Goal: Navigation & Orientation: Understand site structure

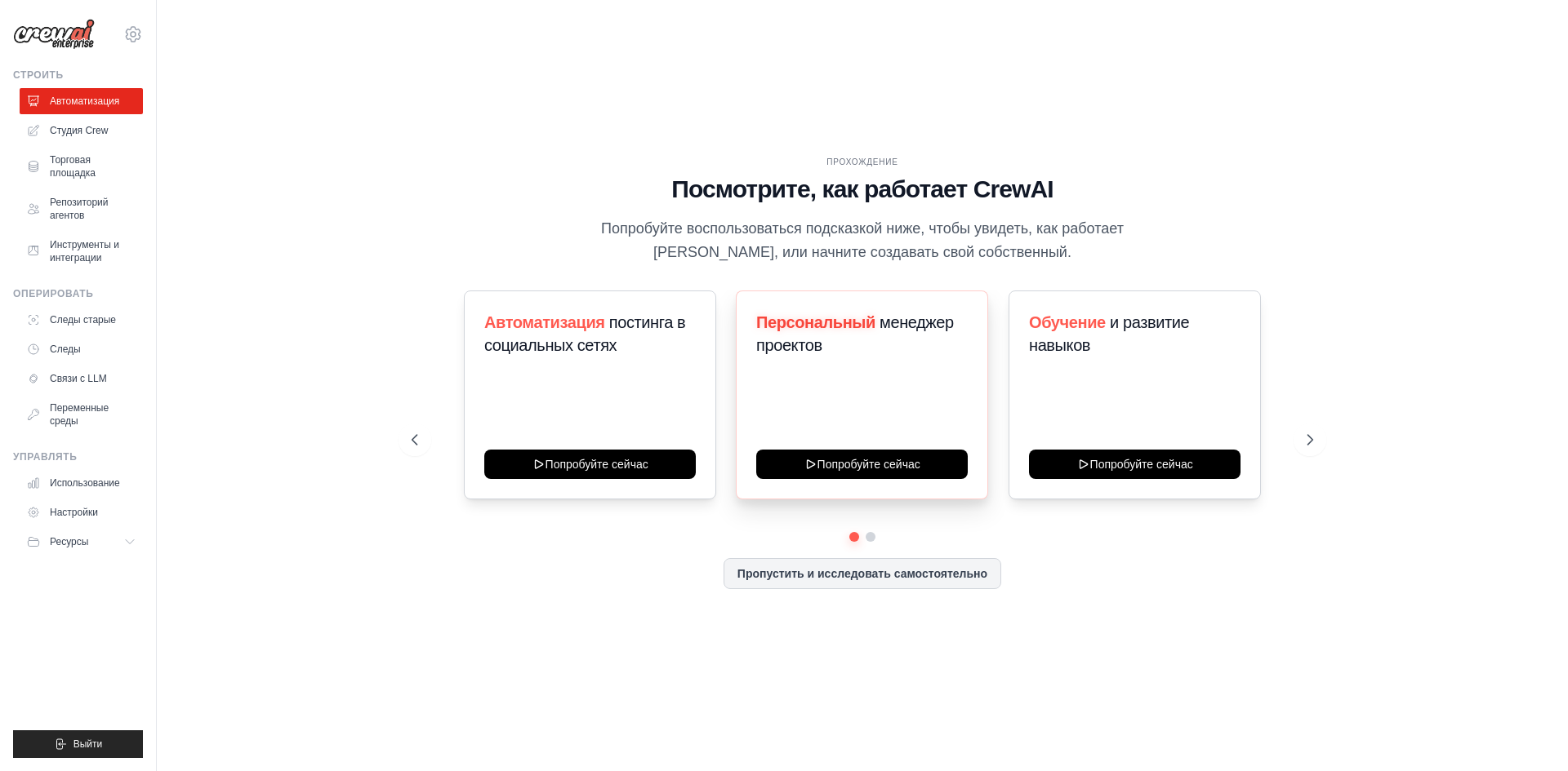
click at [904, 392] on div "Персональный менеджер проектов Попробуйте сейчас" at bounding box center [861, 395] width 252 height 209
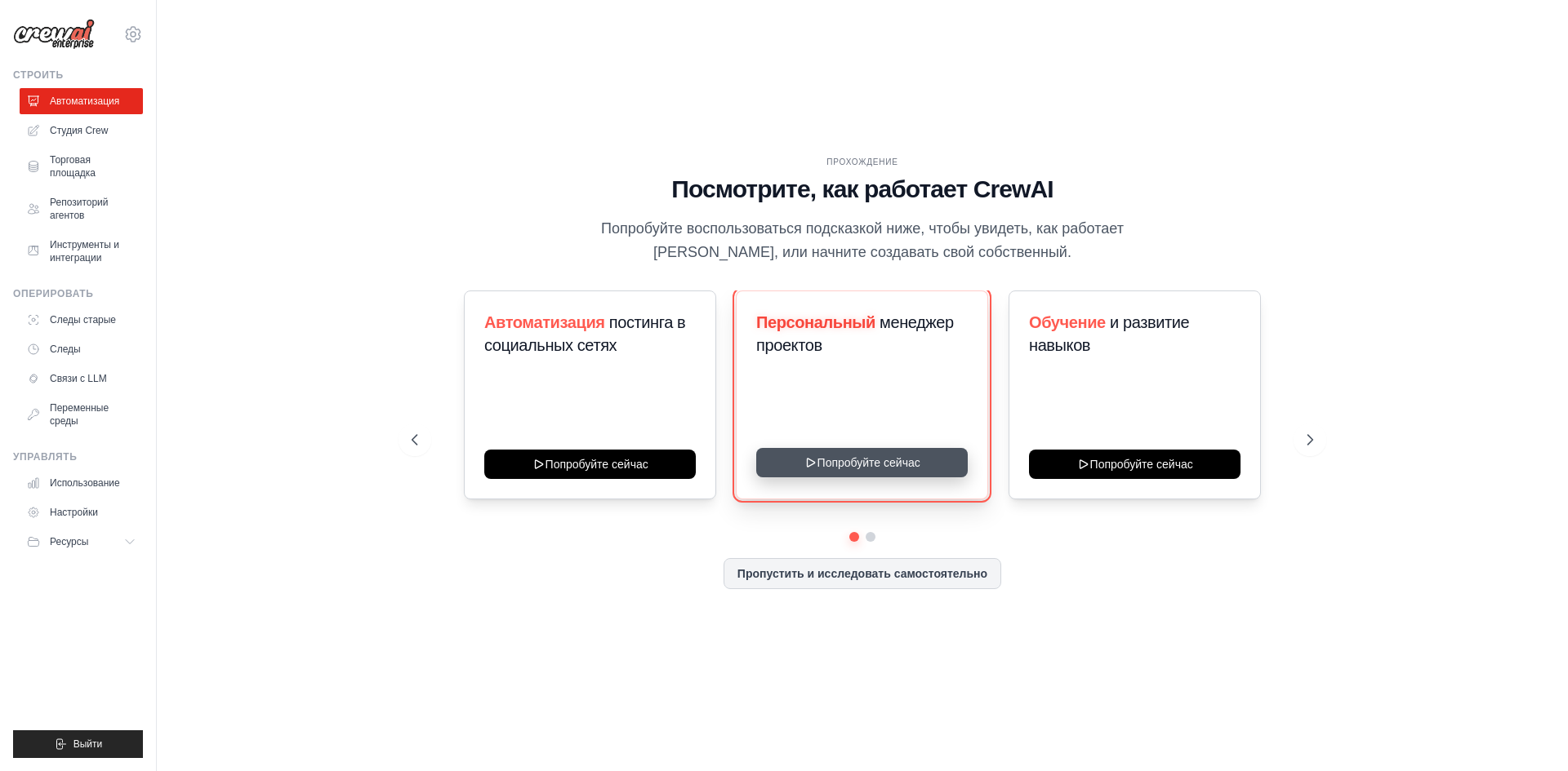
click at [879, 456] on button "Попробуйте сейчас" at bounding box center [861, 462] width 211 height 29
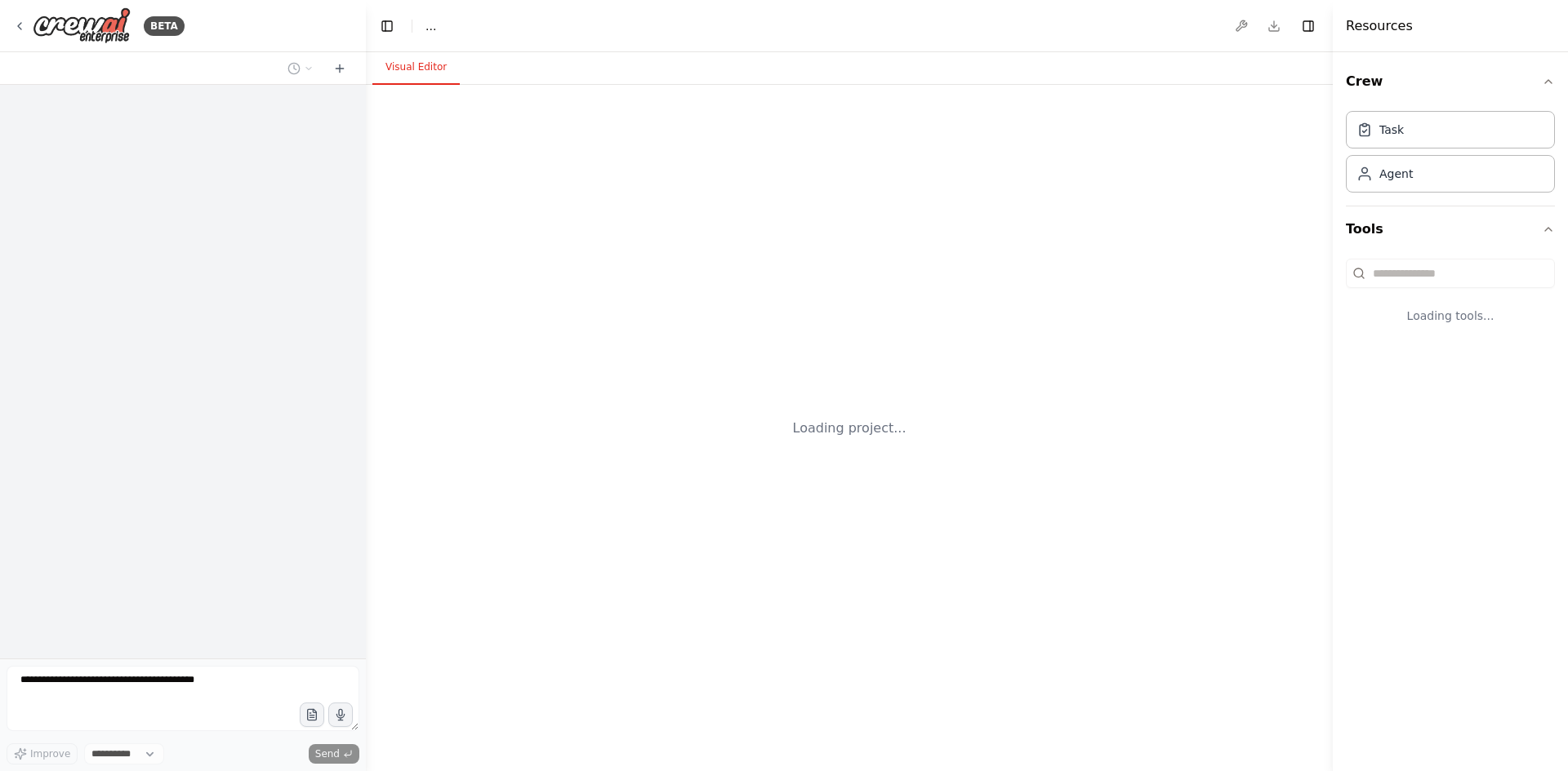
select select "****"
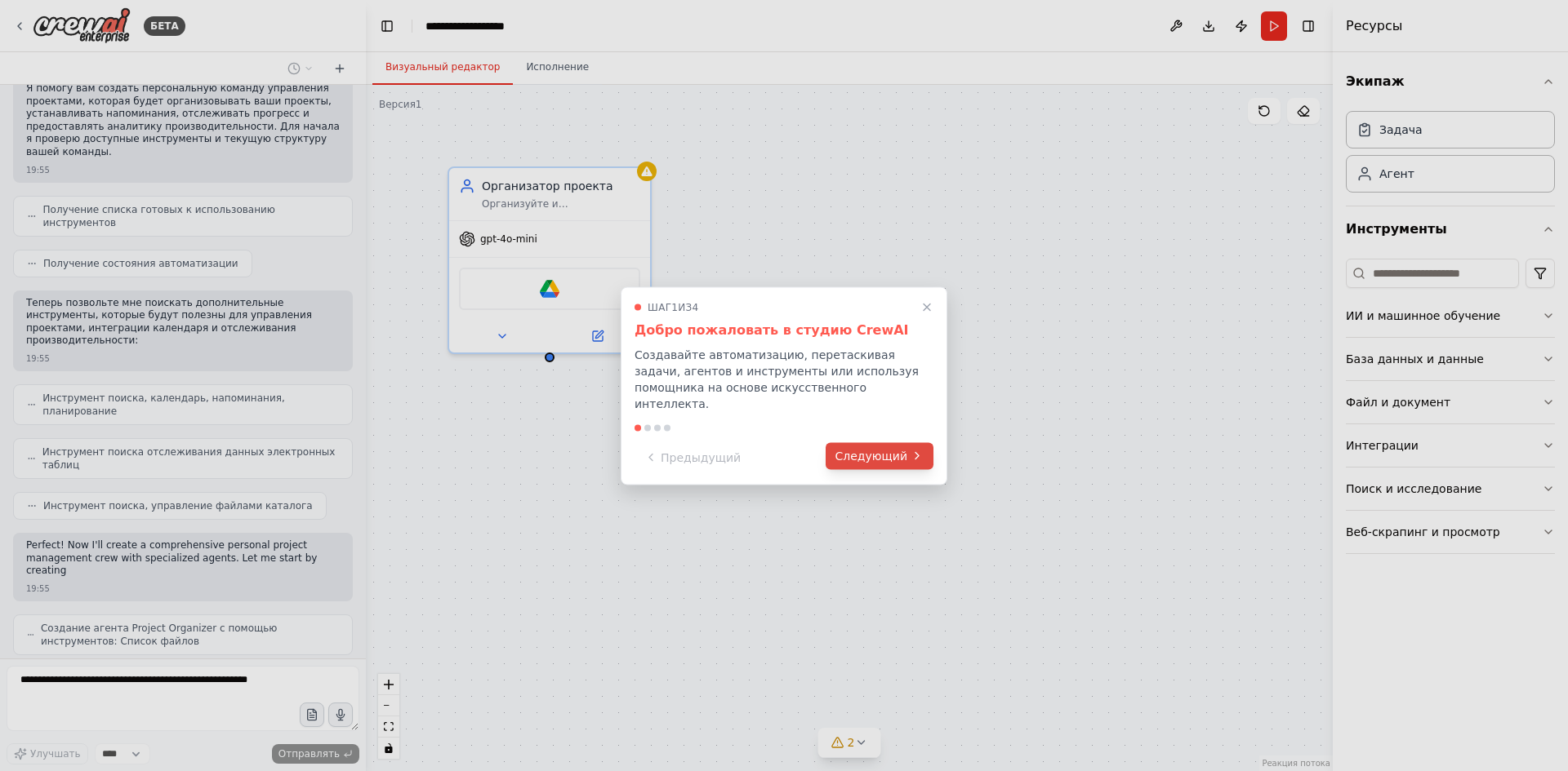
scroll to position [171, 0]
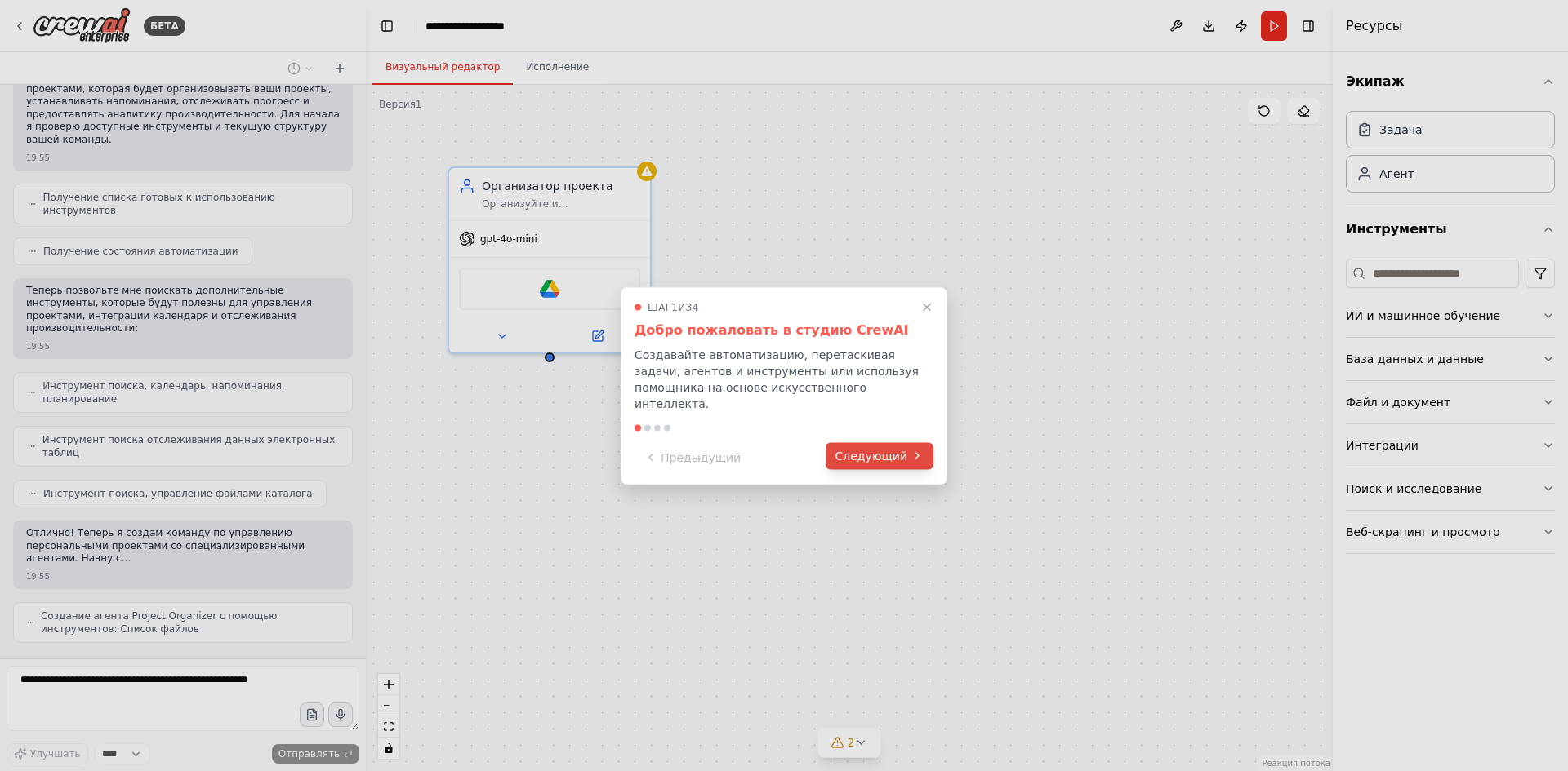
click at [869, 450] on font "Следующий" at bounding box center [871, 455] width 72 height 13
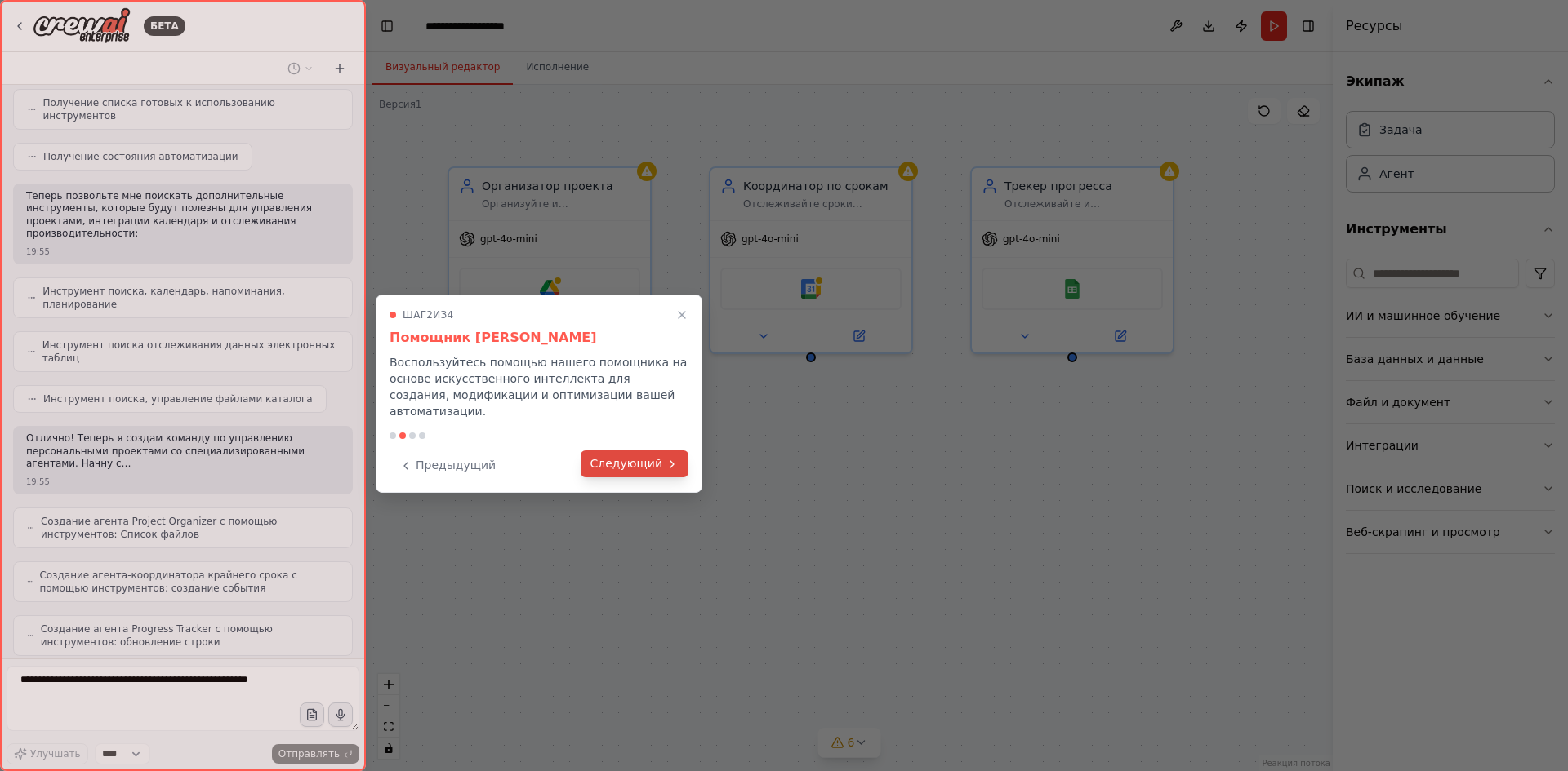
scroll to position [319, 0]
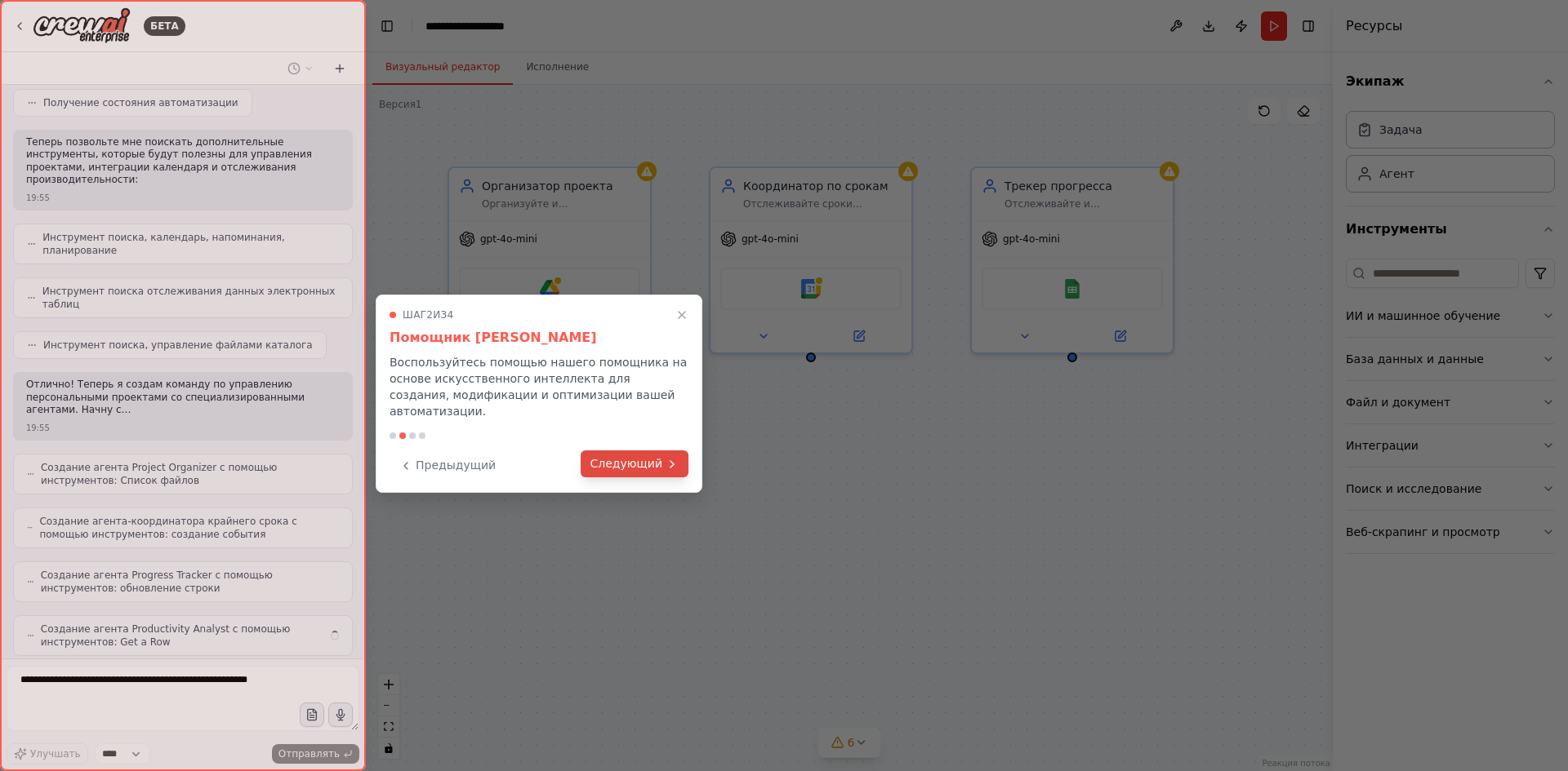
click at [644, 457] on font "Следующий" at bounding box center [626, 463] width 72 height 13
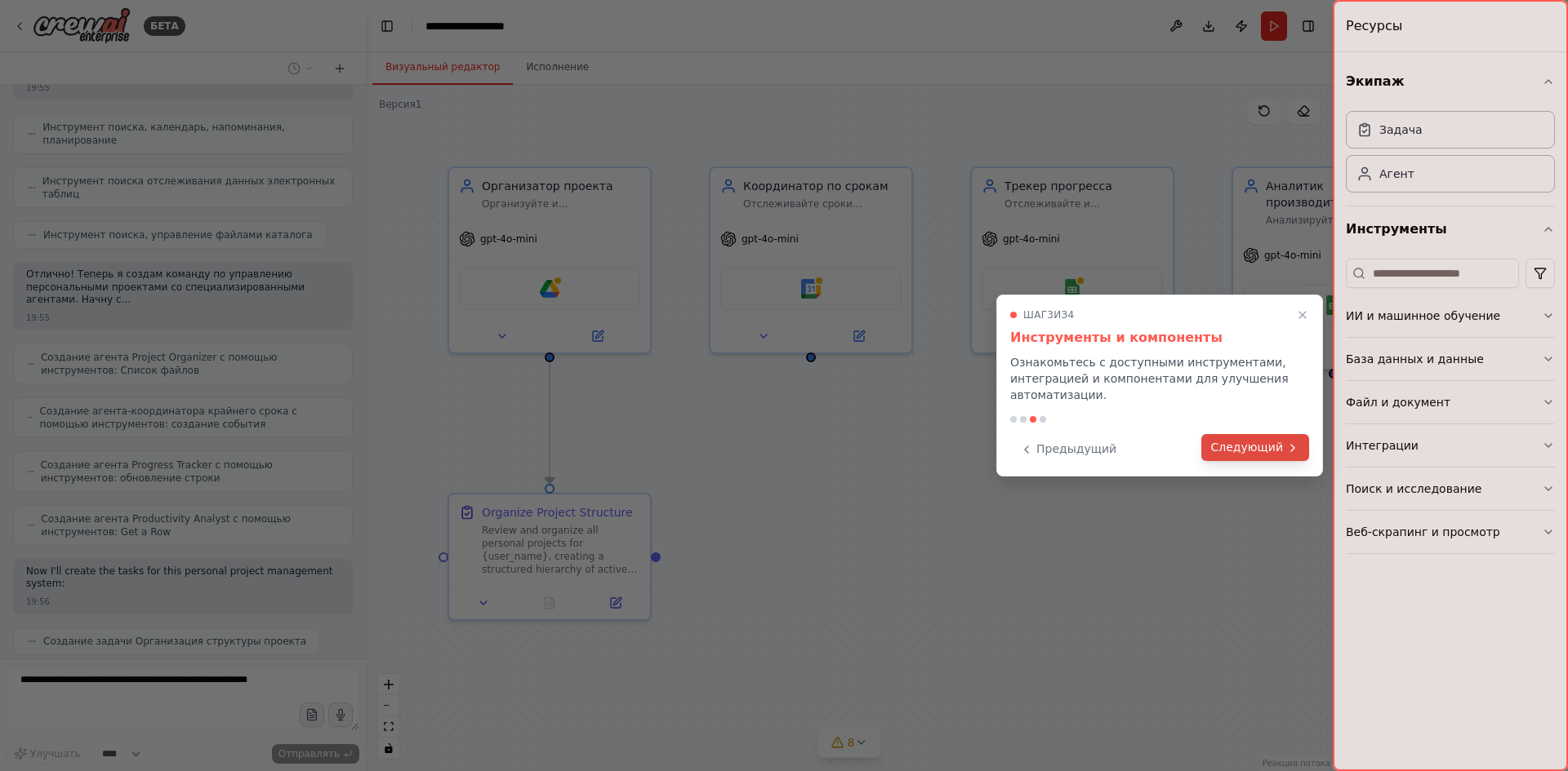
scroll to position [442, 0]
click at [1265, 445] on font "Следующий" at bounding box center [1247, 447] width 72 height 13
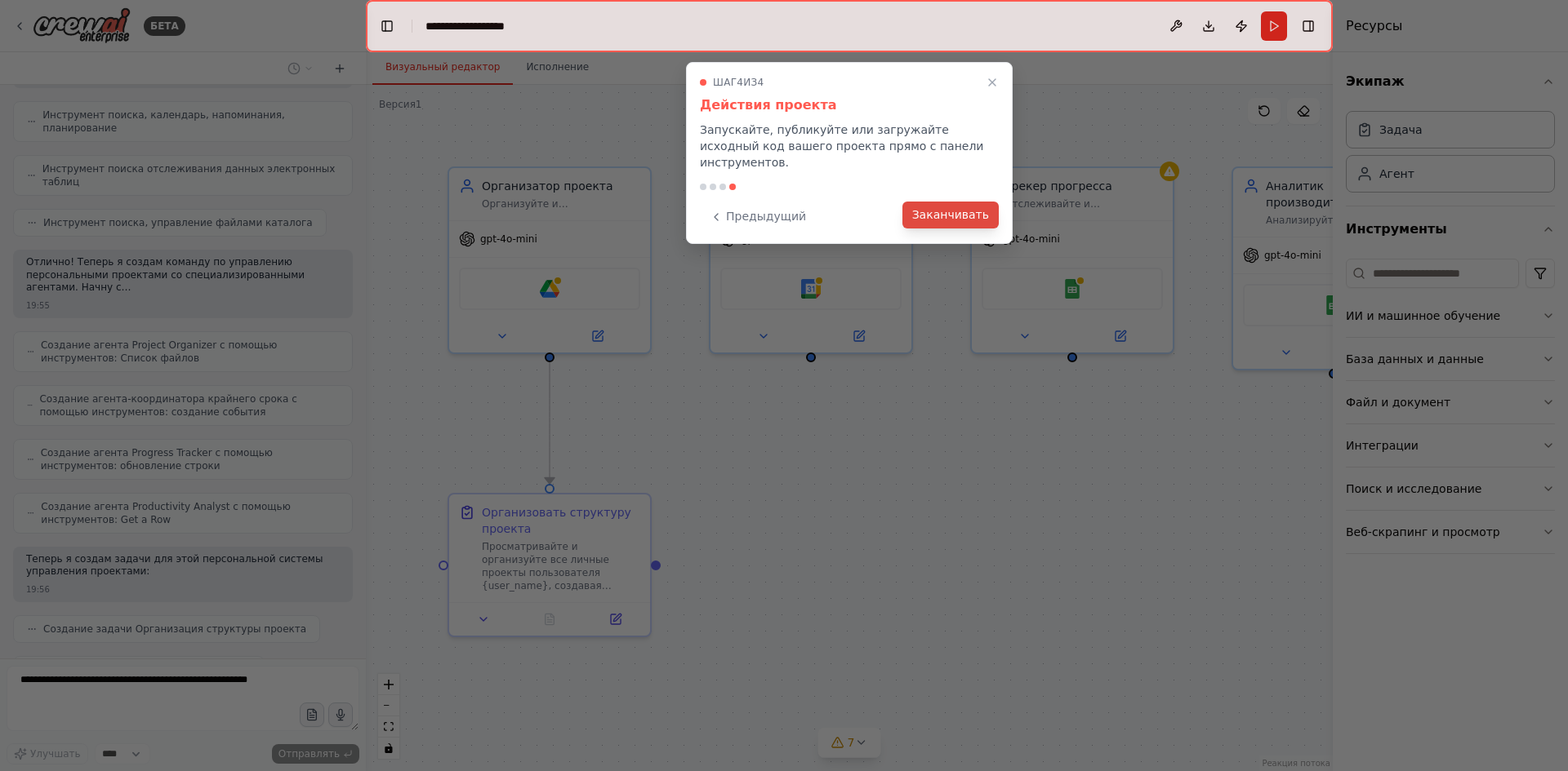
scroll to position [482, 0]
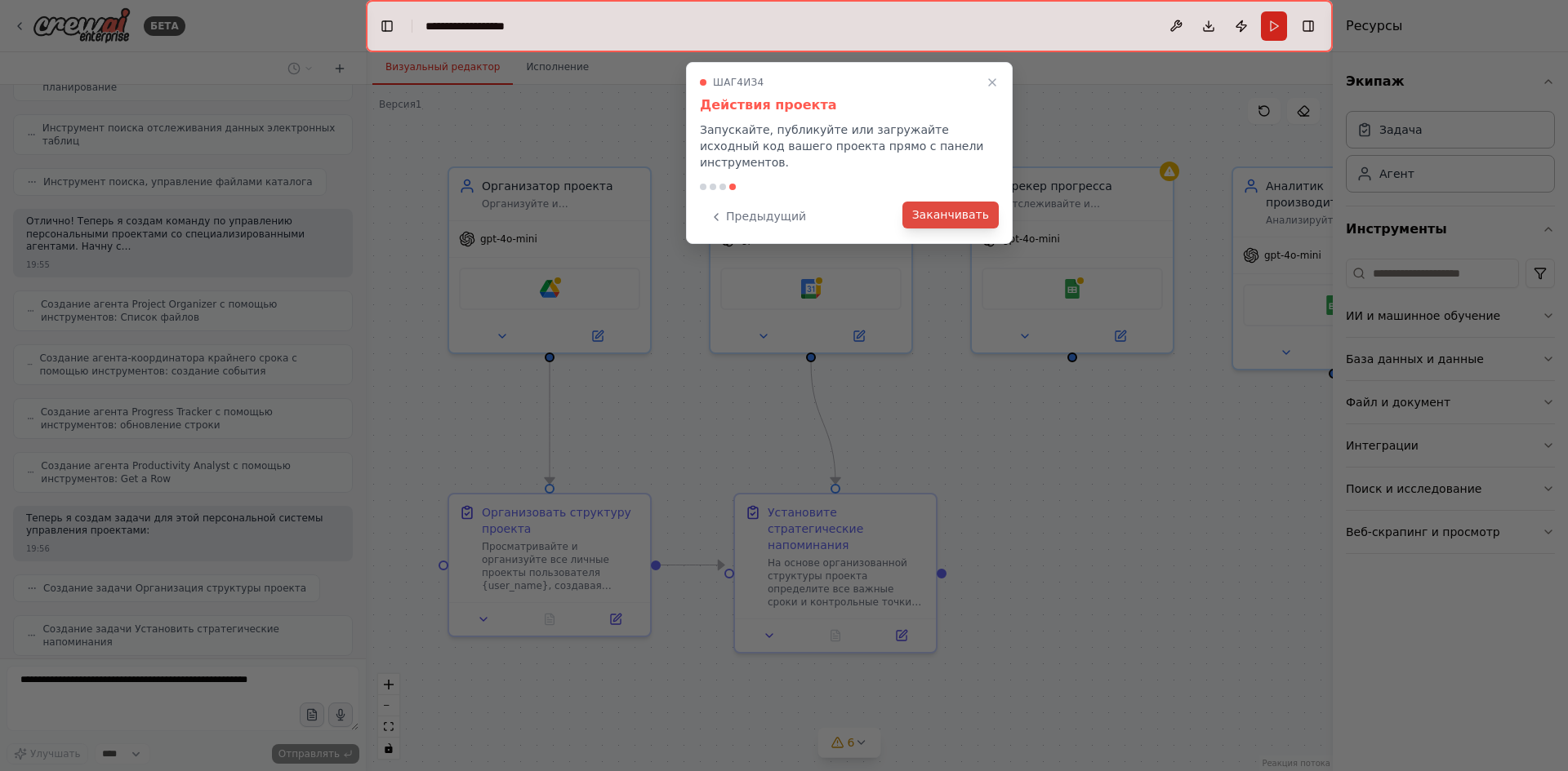
click at [958, 209] on font "Заканчивать" at bounding box center [951, 215] width 77 height 13
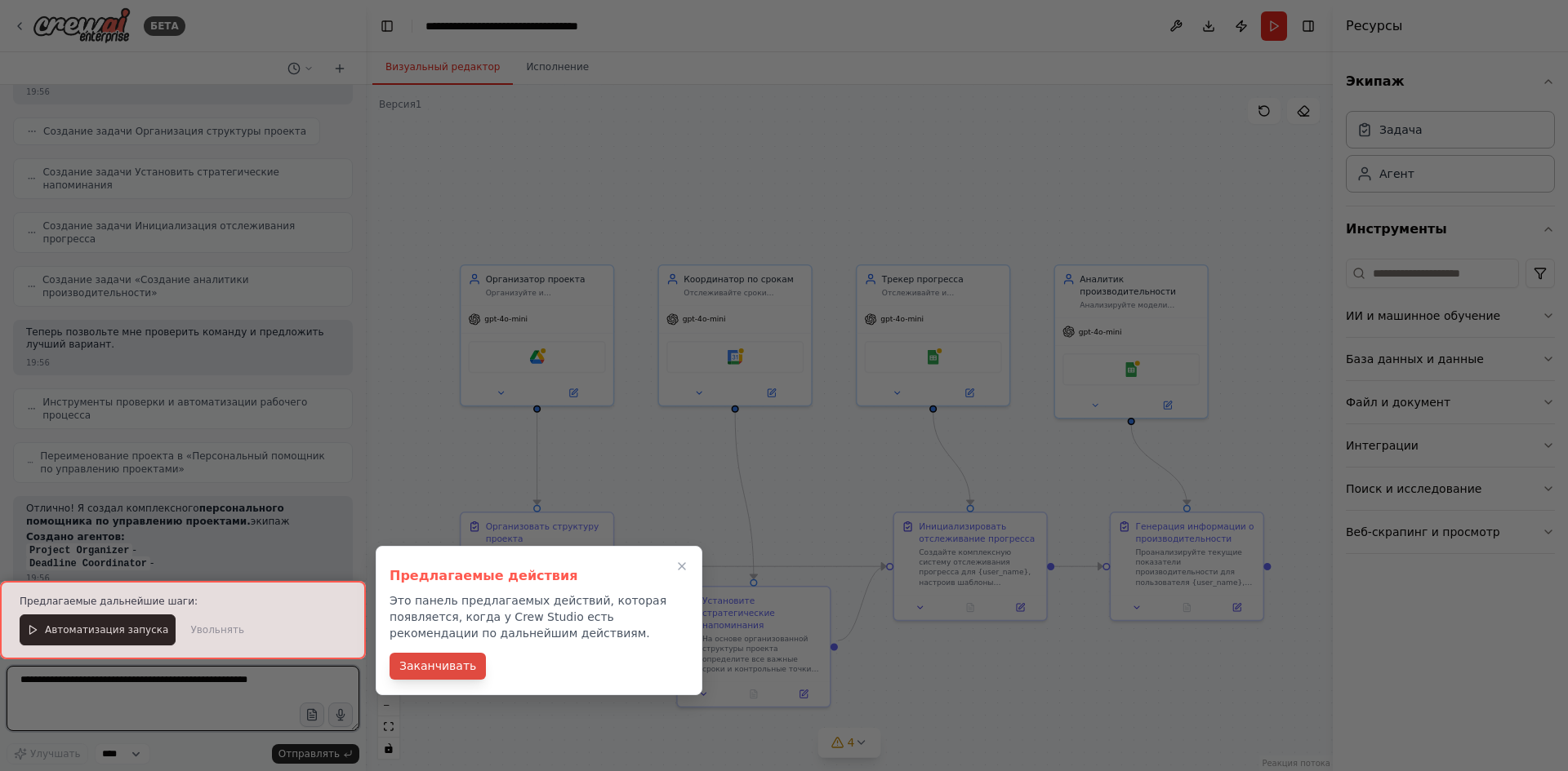
scroll to position [952, 0]
click at [442, 662] on font "Заканчивать" at bounding box center [438, 666] width 77 height 13
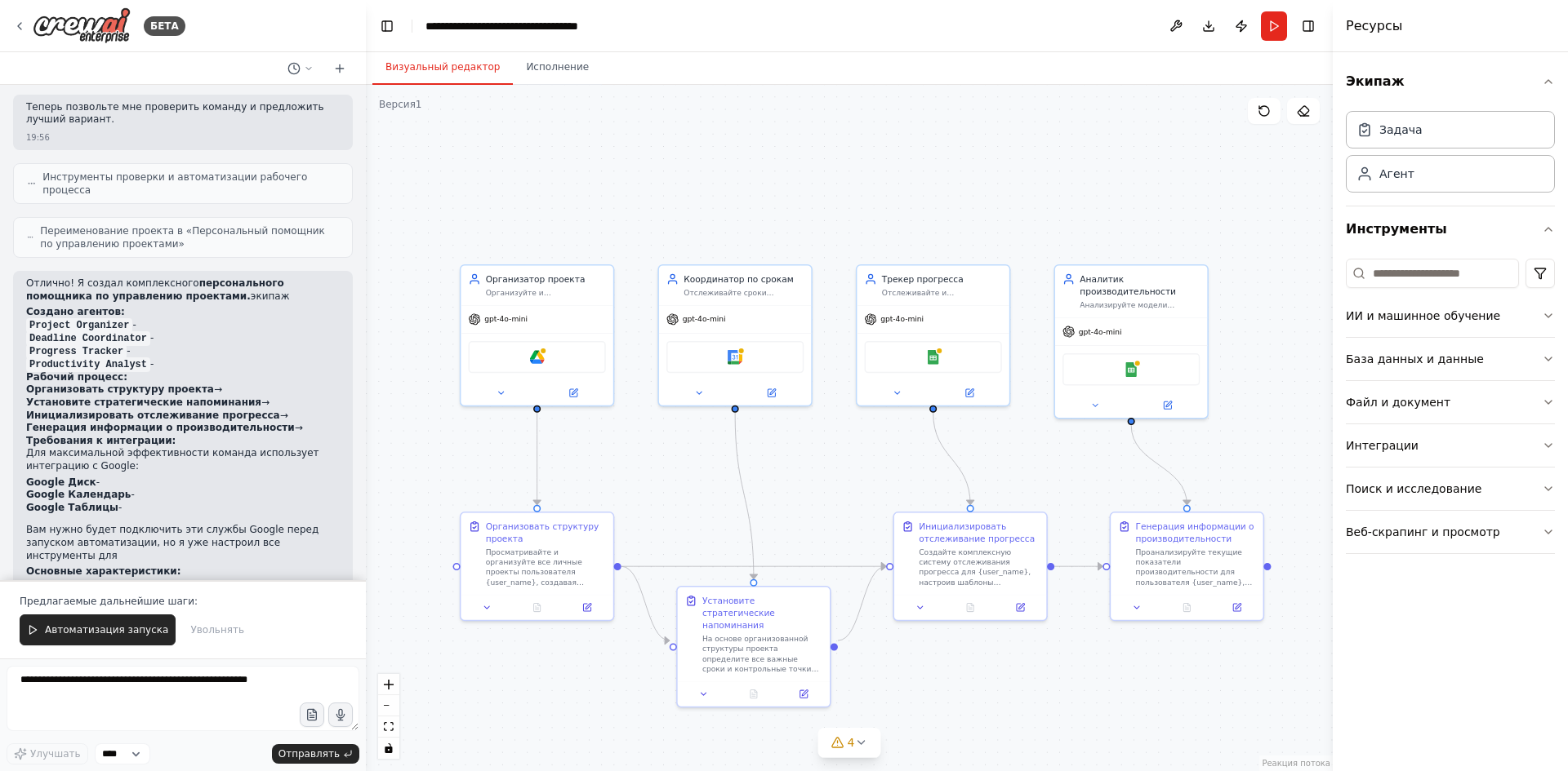
scroll to position [1246, 0]
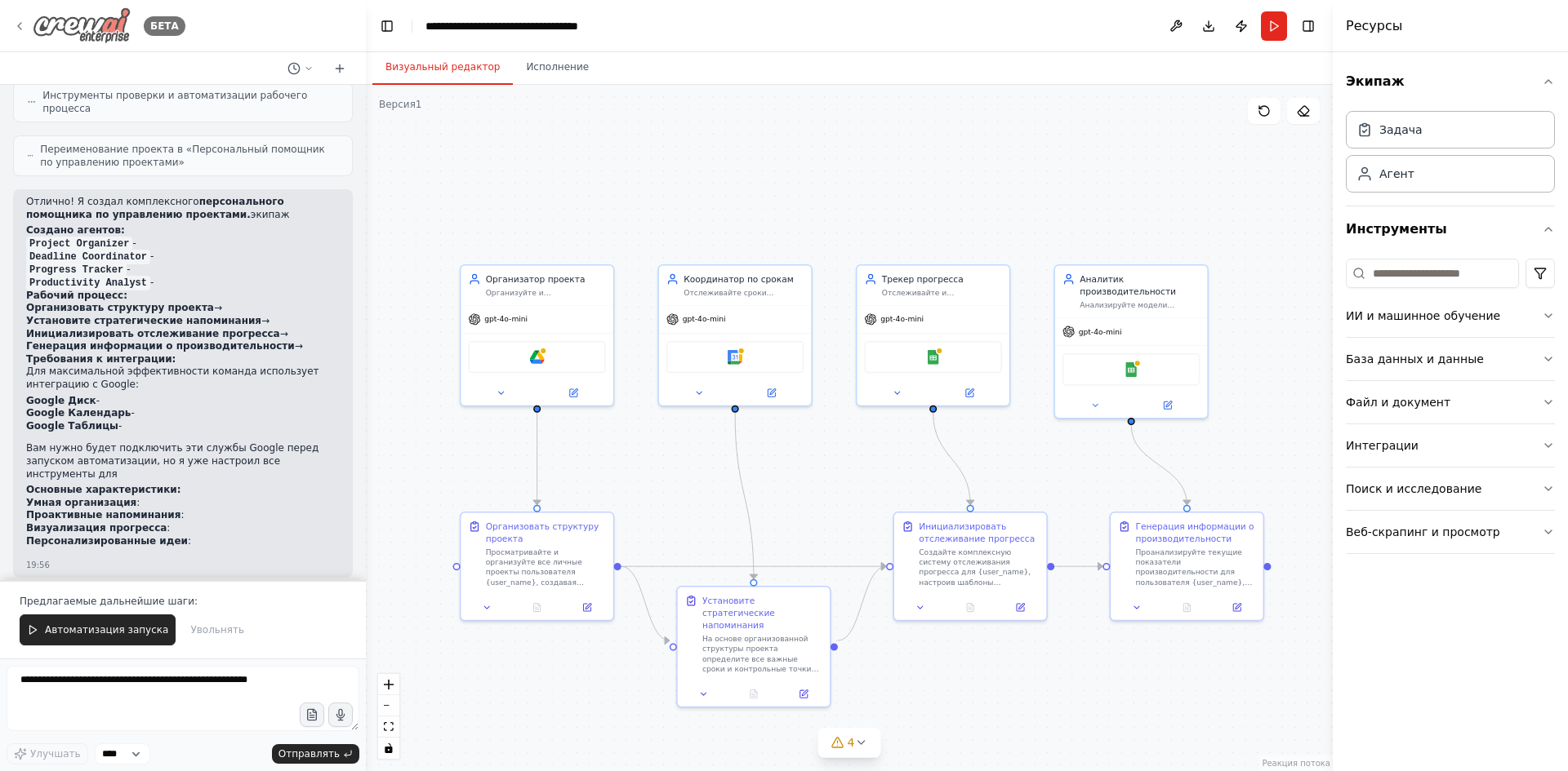
click at [29, 21] on div "БЕТА" at bounding box center [99, 26] width 173 height 37
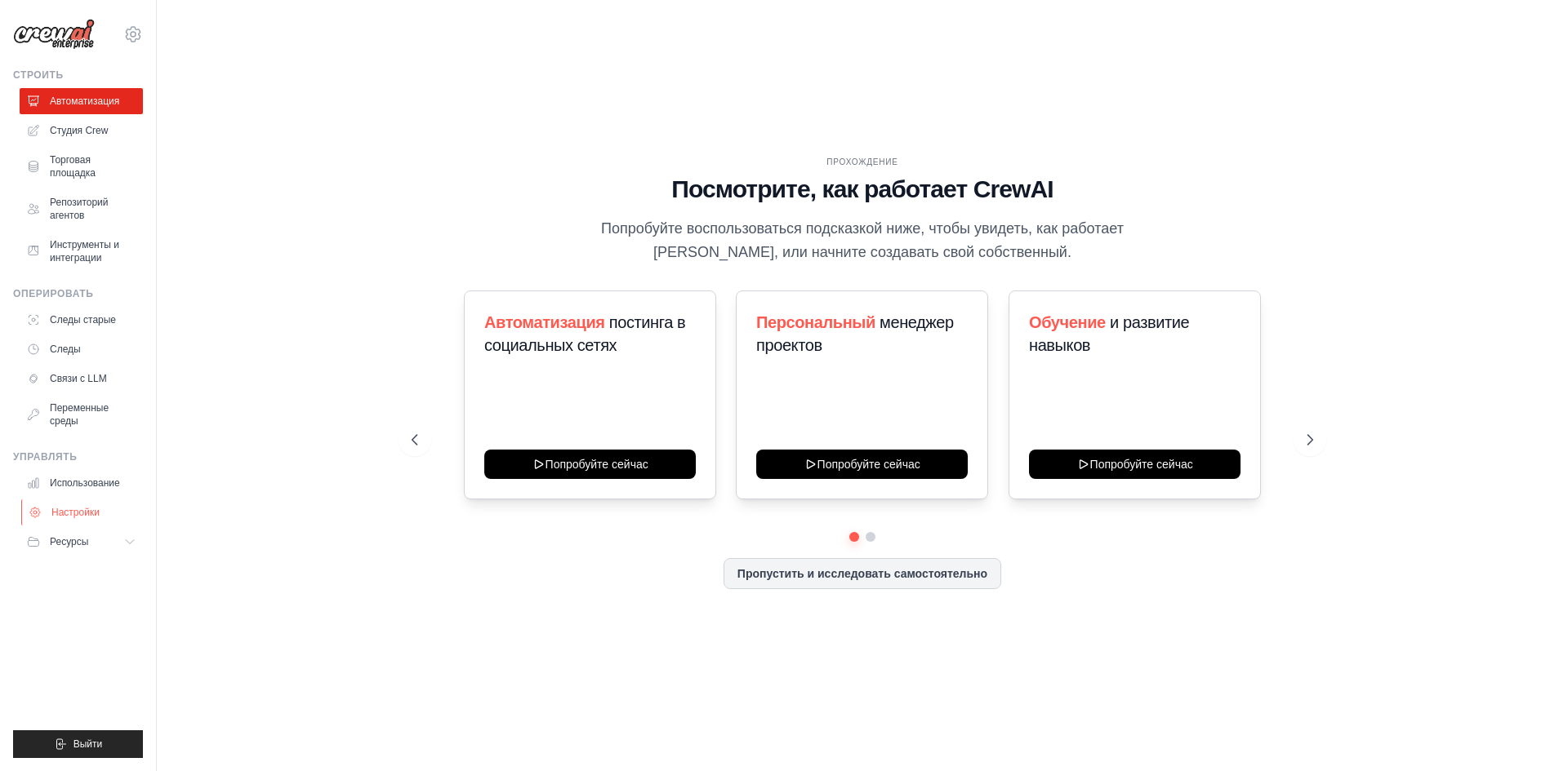
click at [74, 514] on font "Настройки" at bounding box center [75, 512] width 48 height 11
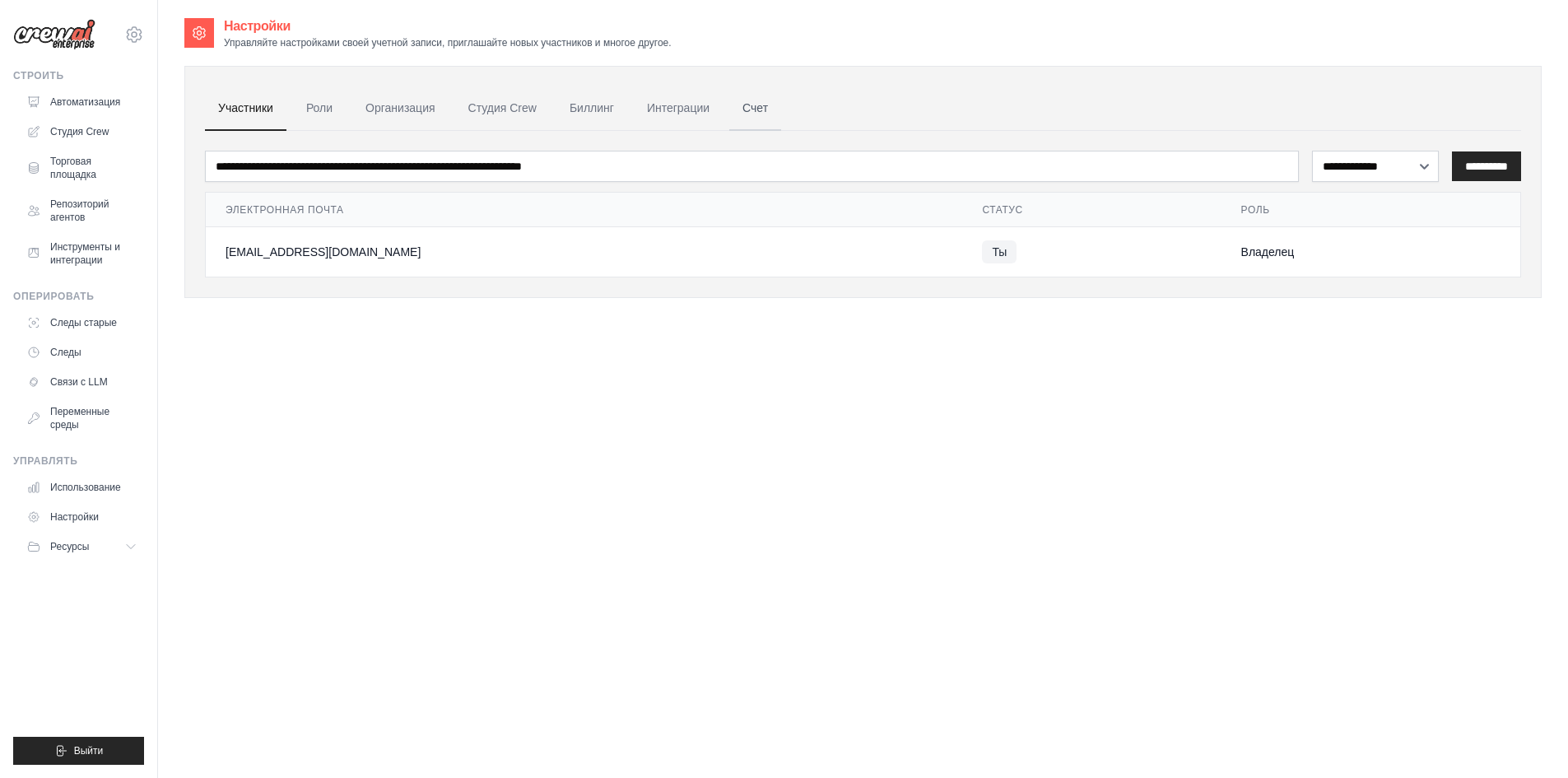
click at [765, 97] on link "Счет" at bounding box center [755, 109] width 52 height 45
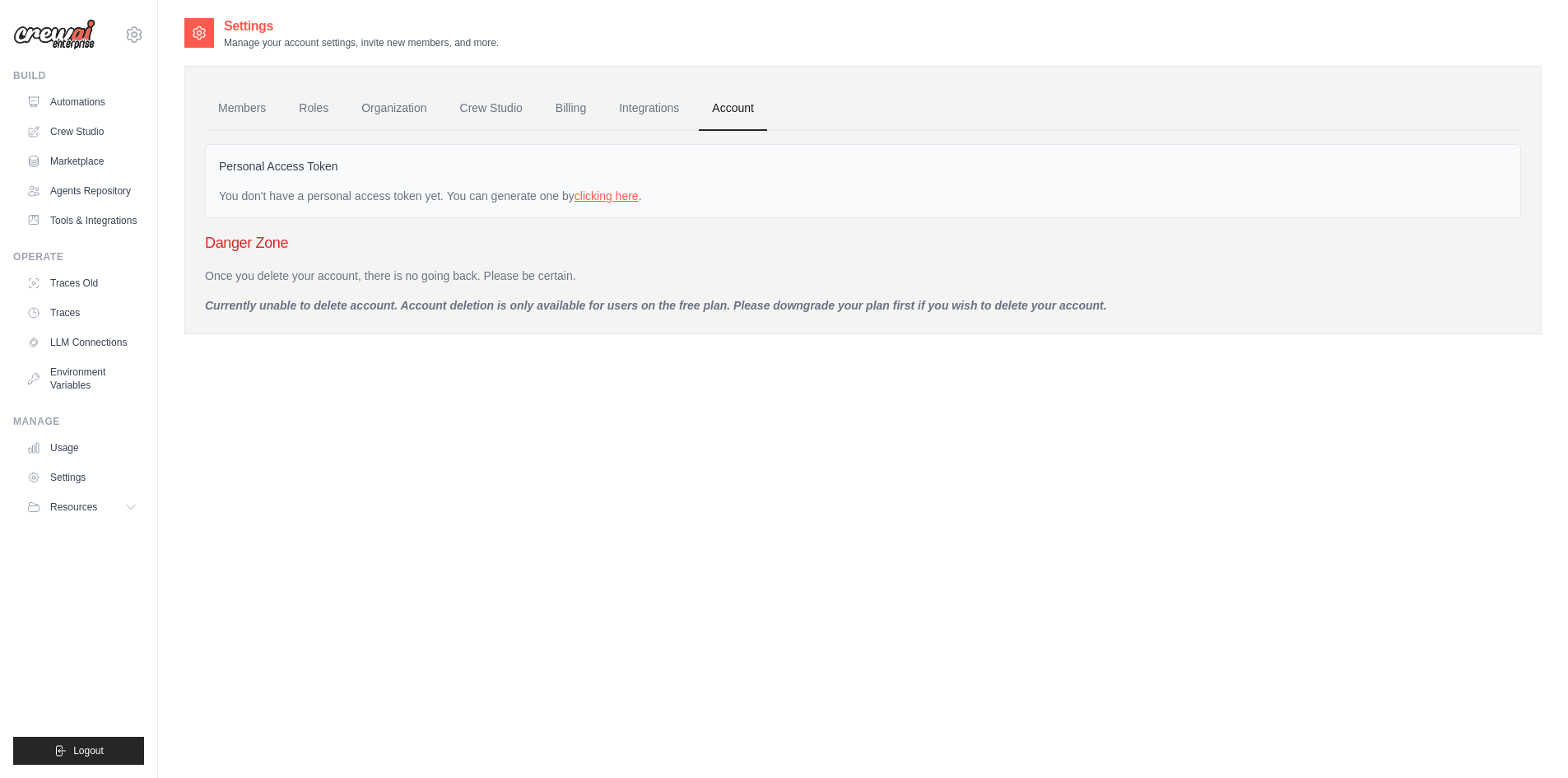
click at [609, 198] on link "clicking here" at bounding box center [607, 196] width 64 height 13
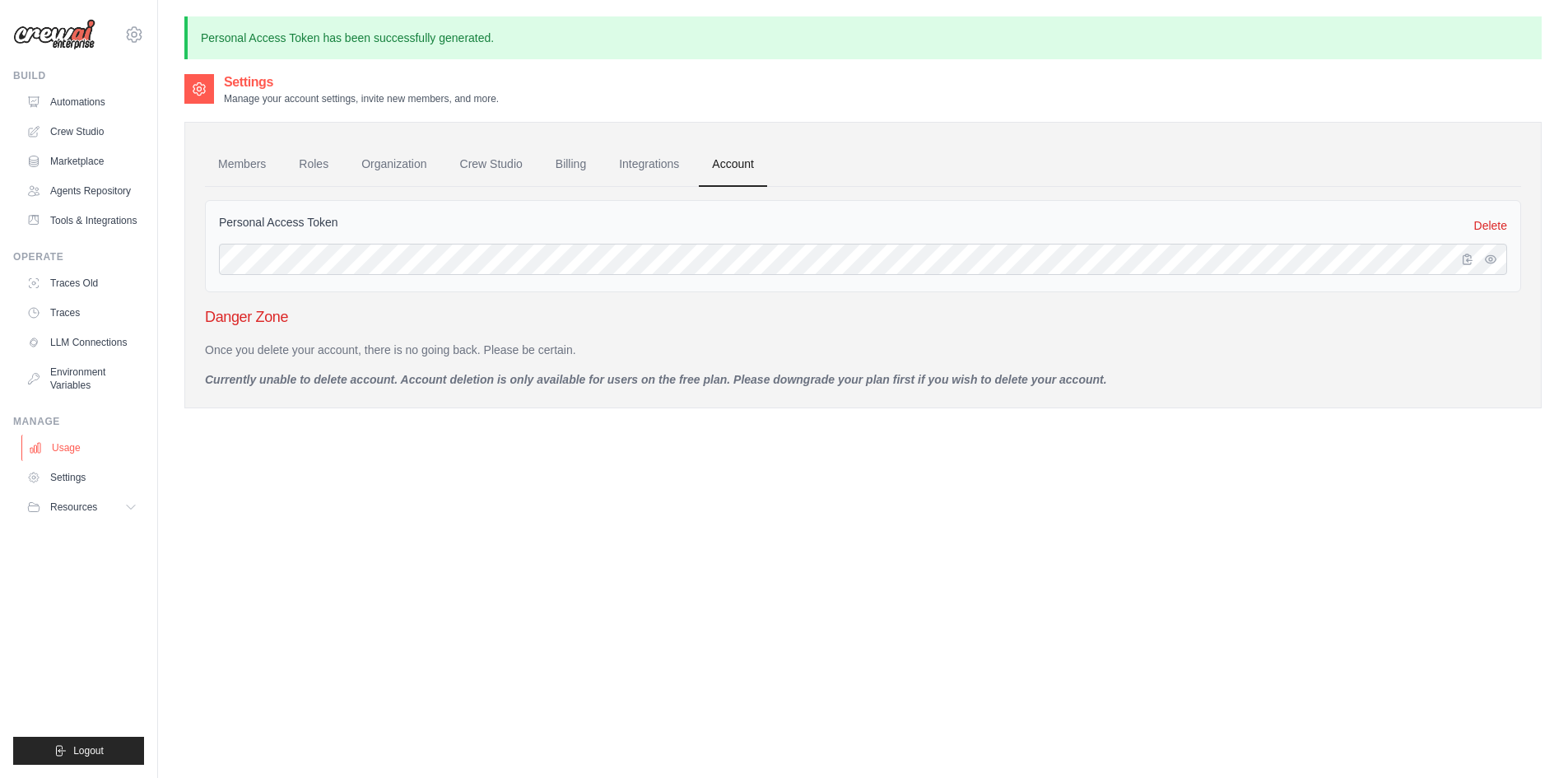
click at [73, 448] on link "Usage" at bounding box center [84, 448] width 124 height 27
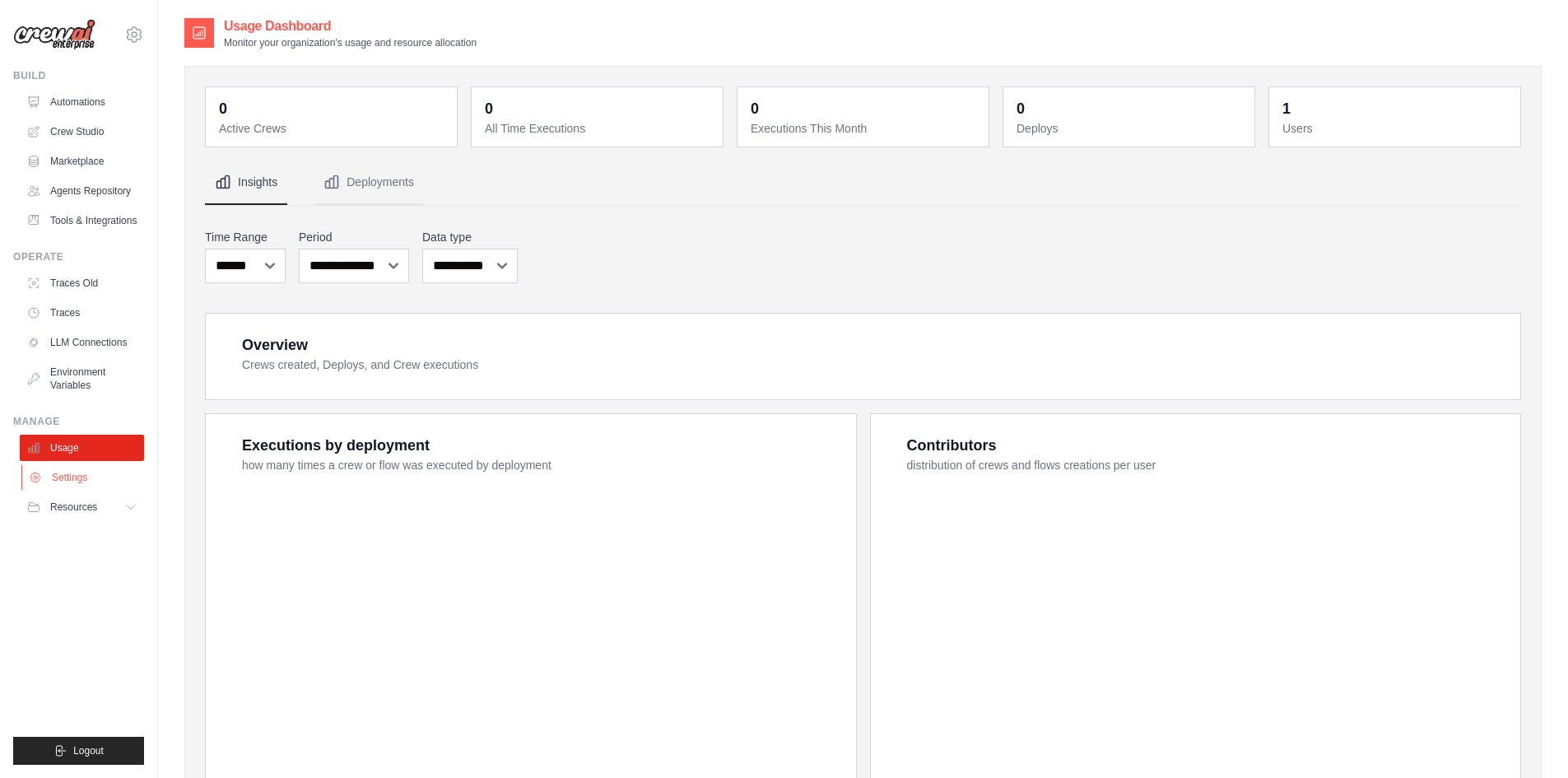
click at [98, 467] on ul "Usage Settings Resources Documentation Blog" at bounding box center [82, 477] width 124 height 85
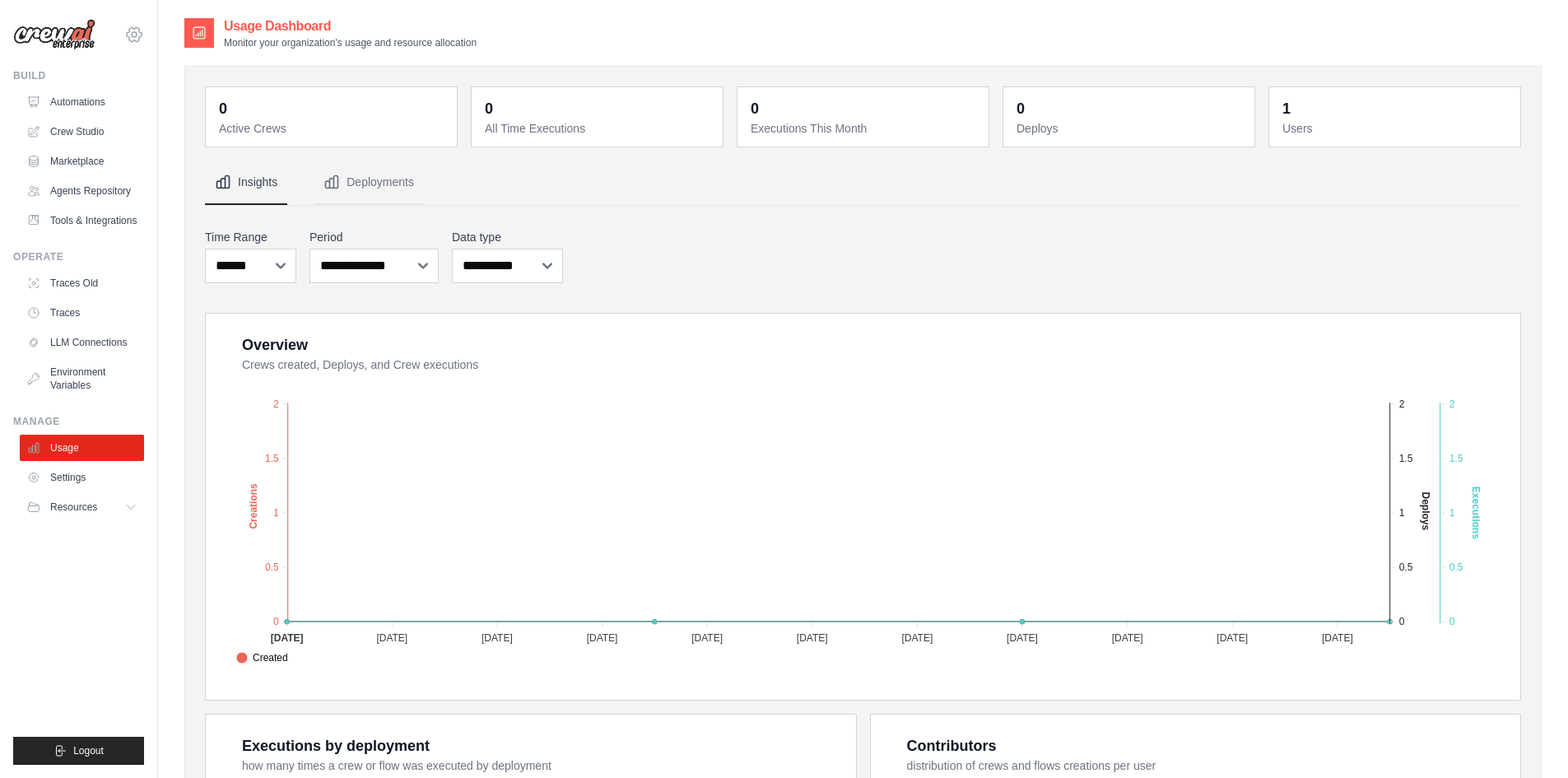
click at [134, 29] on icon at bounding box center [134, 35] width 20 height 20
click at [168, 98] on span "Settings" at bounding box center [203, 102] width 130 height 16
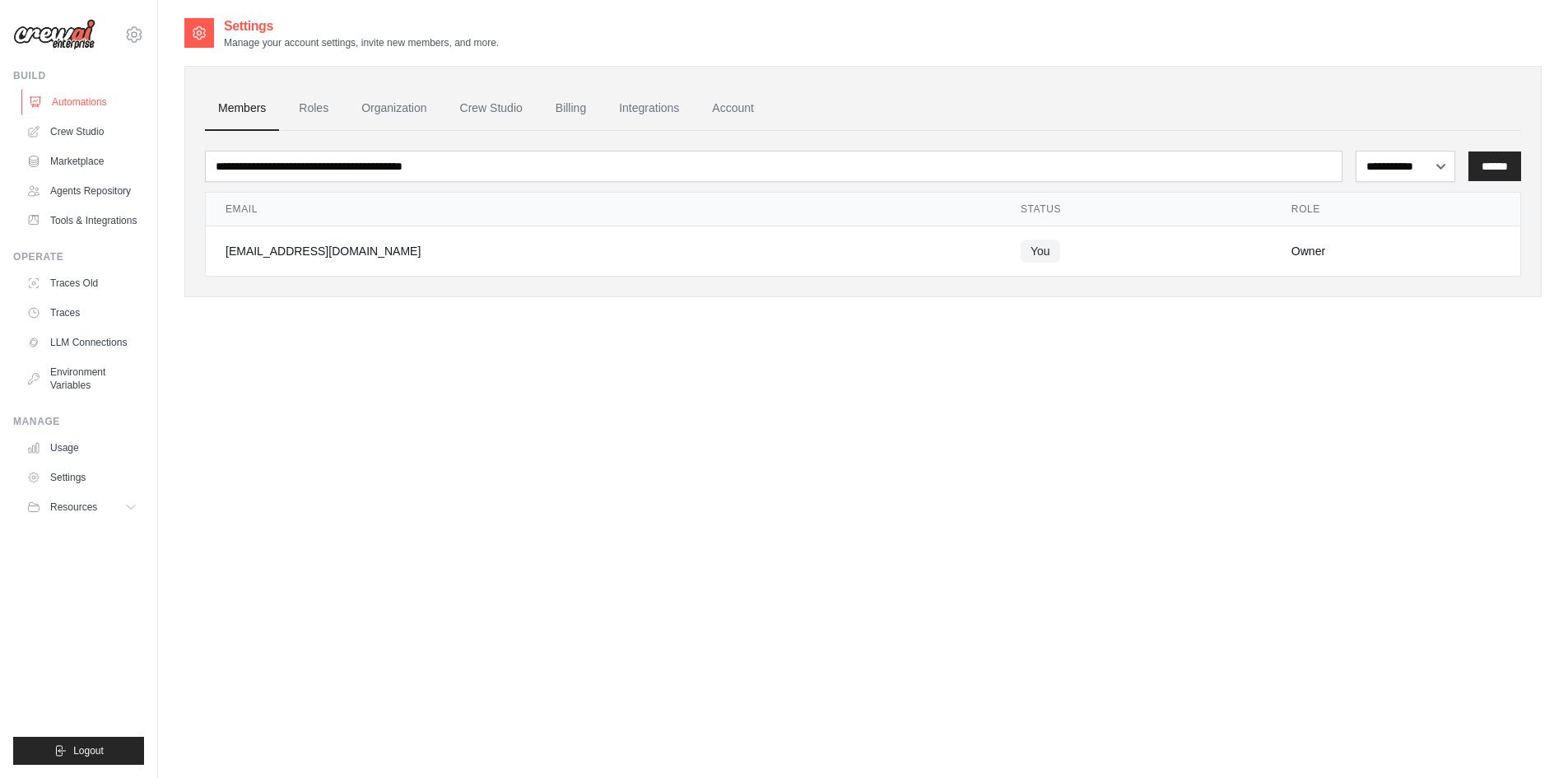
click at [82, 97] on link "Automations" at bounding box center [84, 102] width 124 height 27
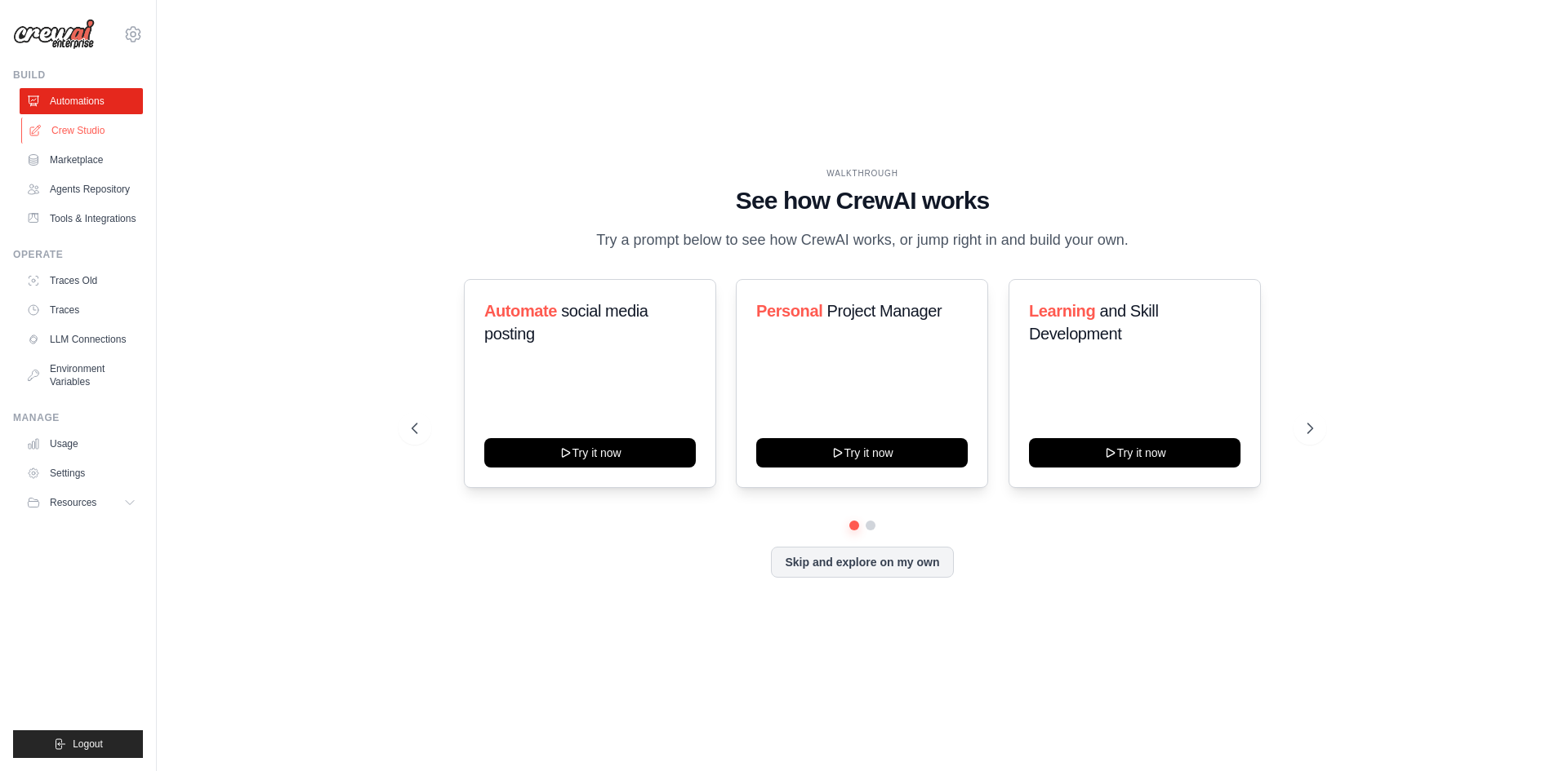
click at [66, 129] on link "Crew Studio" at bounding box center [83, 131] width 123 height 26
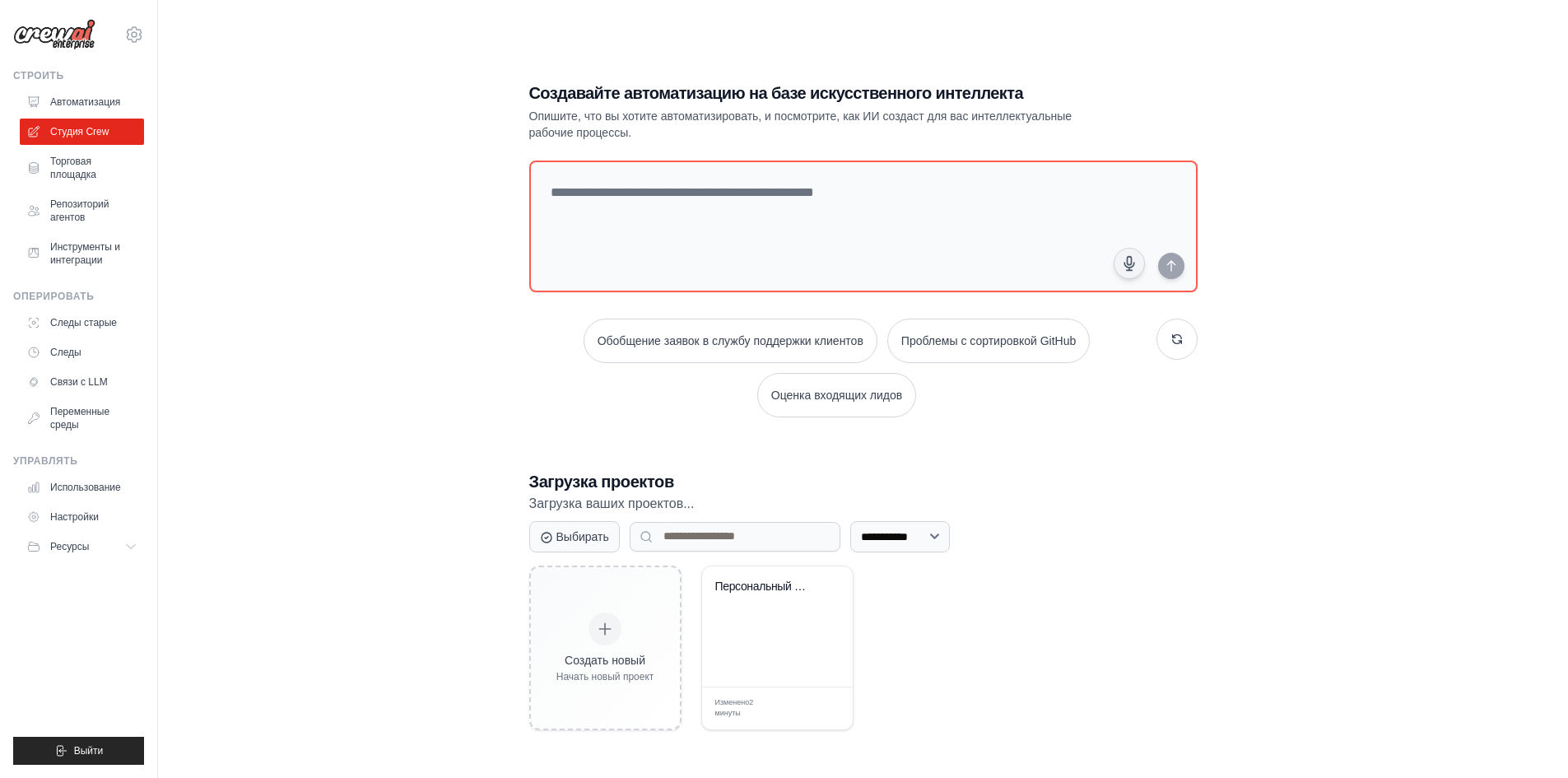
click at [80, 165] on font "Торговая площадка" at bounding box center [72, 167] width 46 height 25
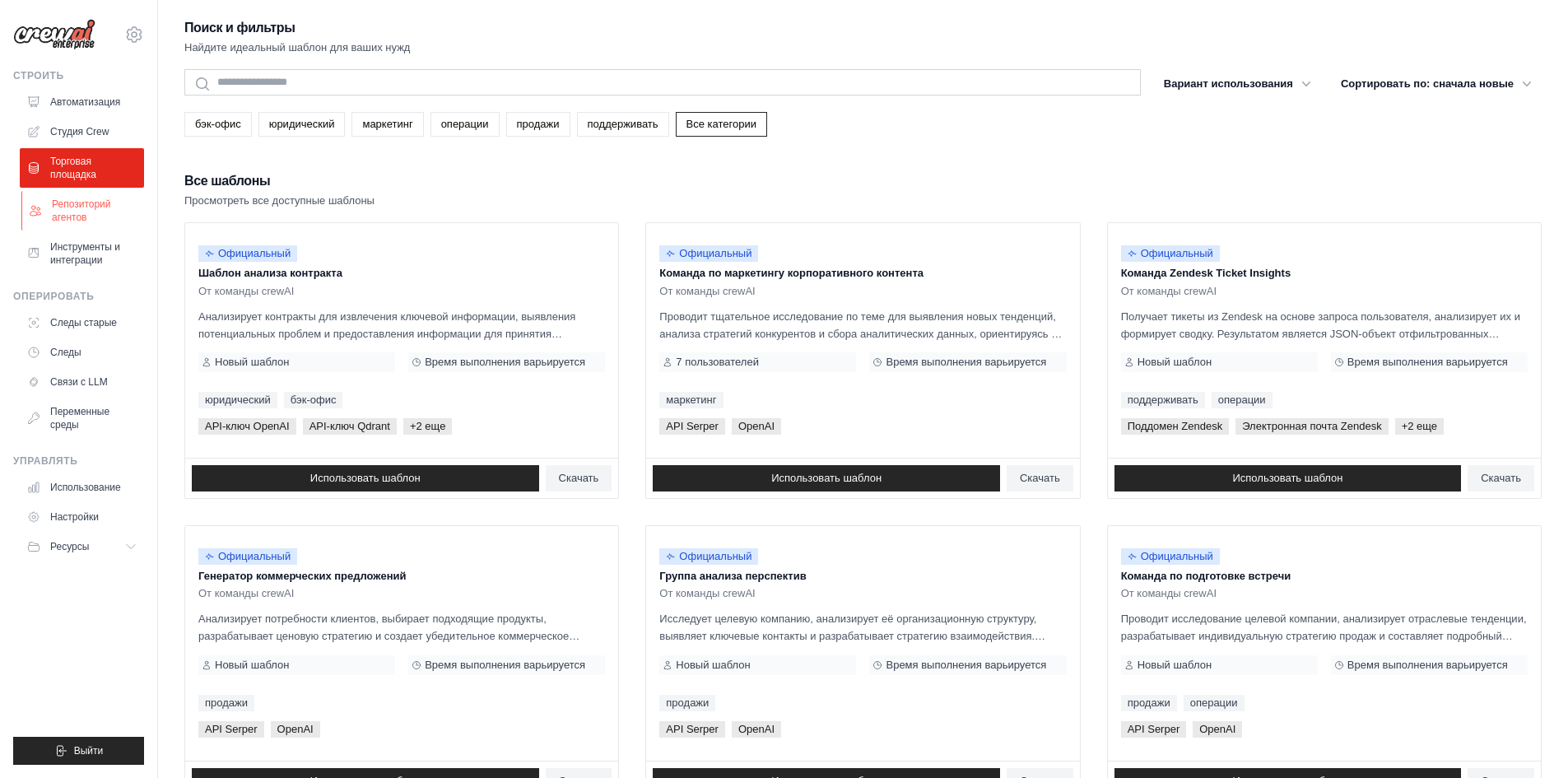
click at [84, 220] on font "Репозиторий агентов" at bounding box center [81, 210] width 59 height 25
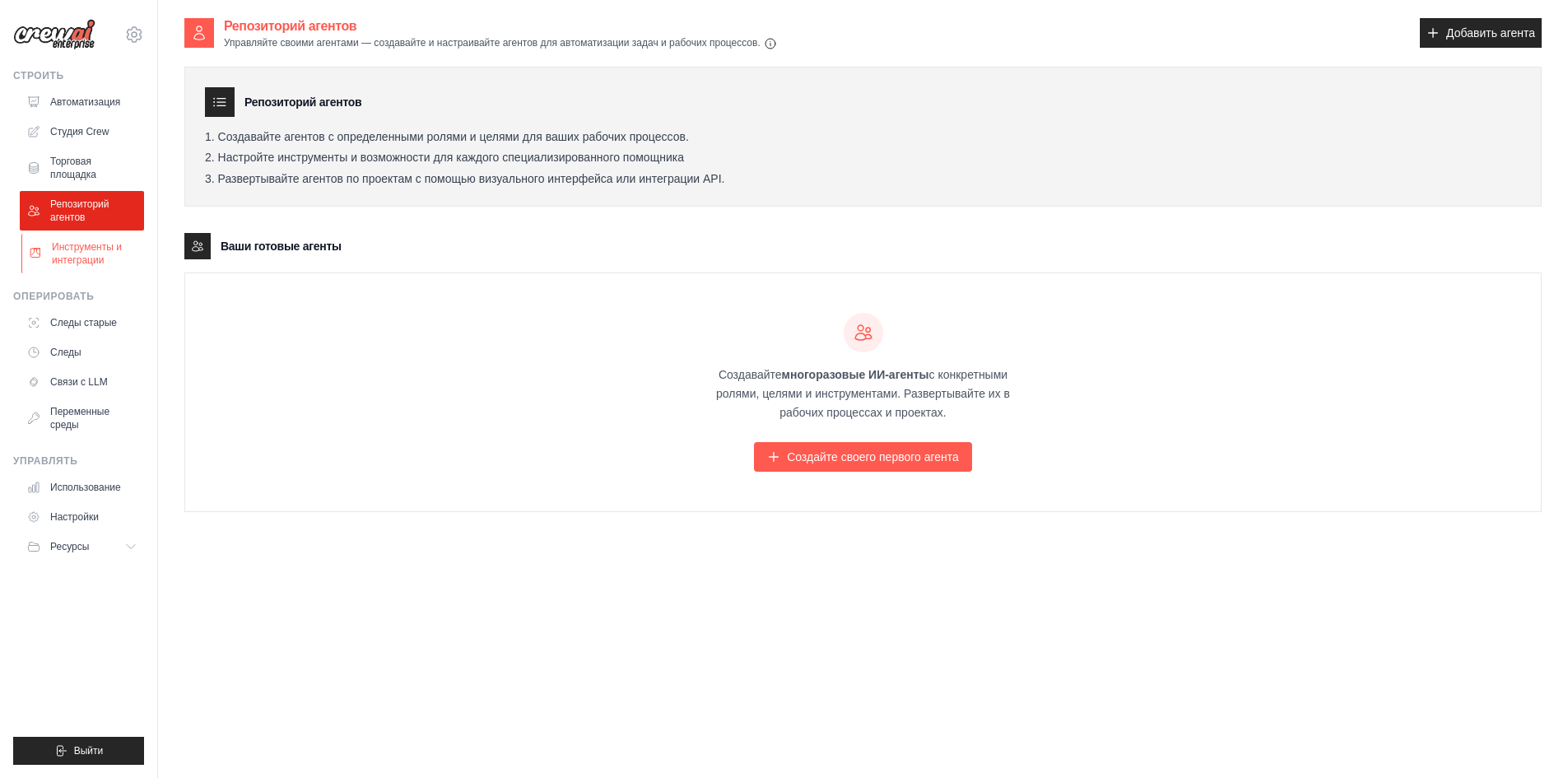
click at [89, 245] on font "Инструменты и интеграции" at bounding box center [86, 254] width 70 height 25
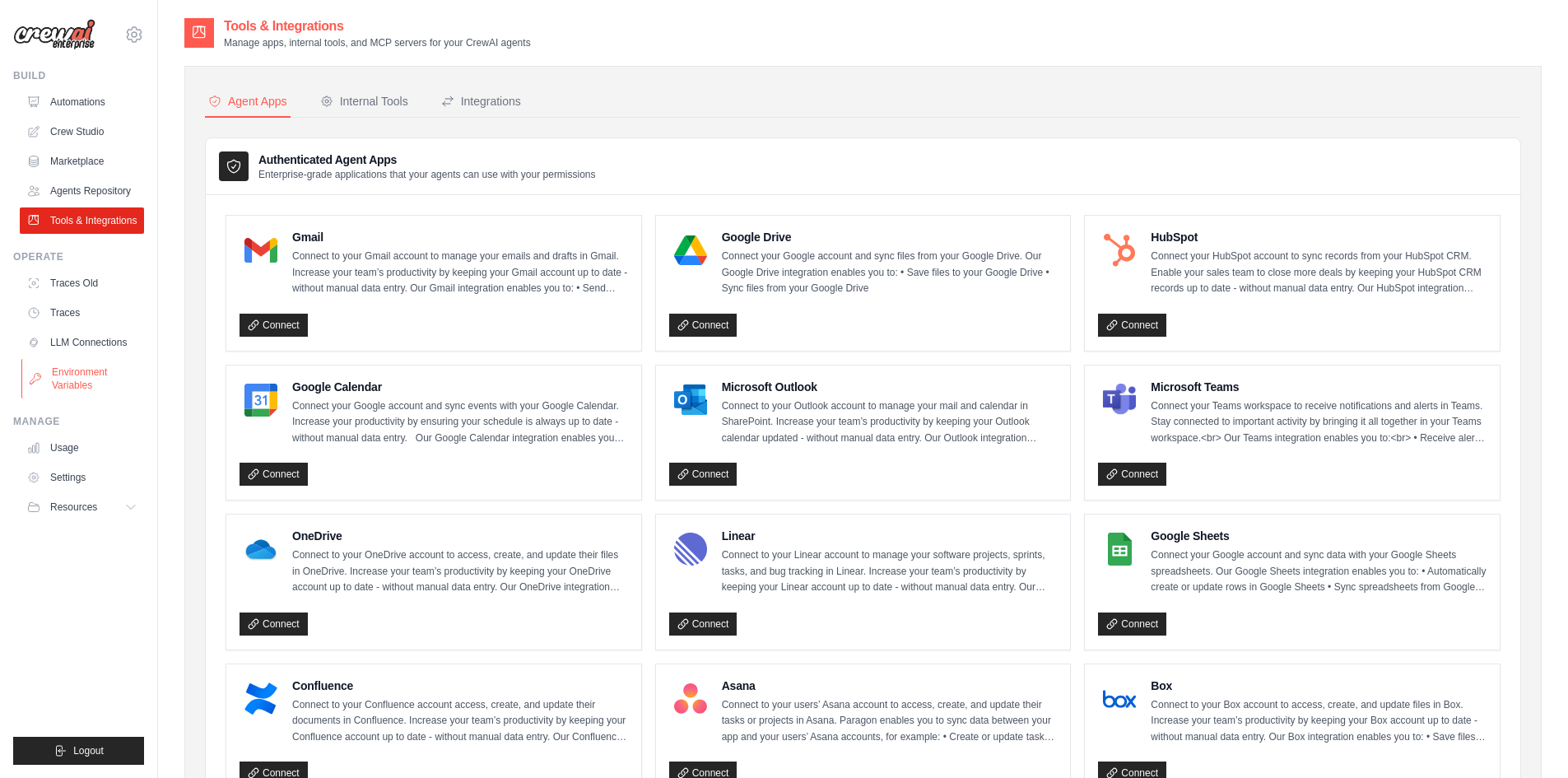
click at [80, 385] on link "Environment Variables" at bounding box center [84, 379] width 124 height 40
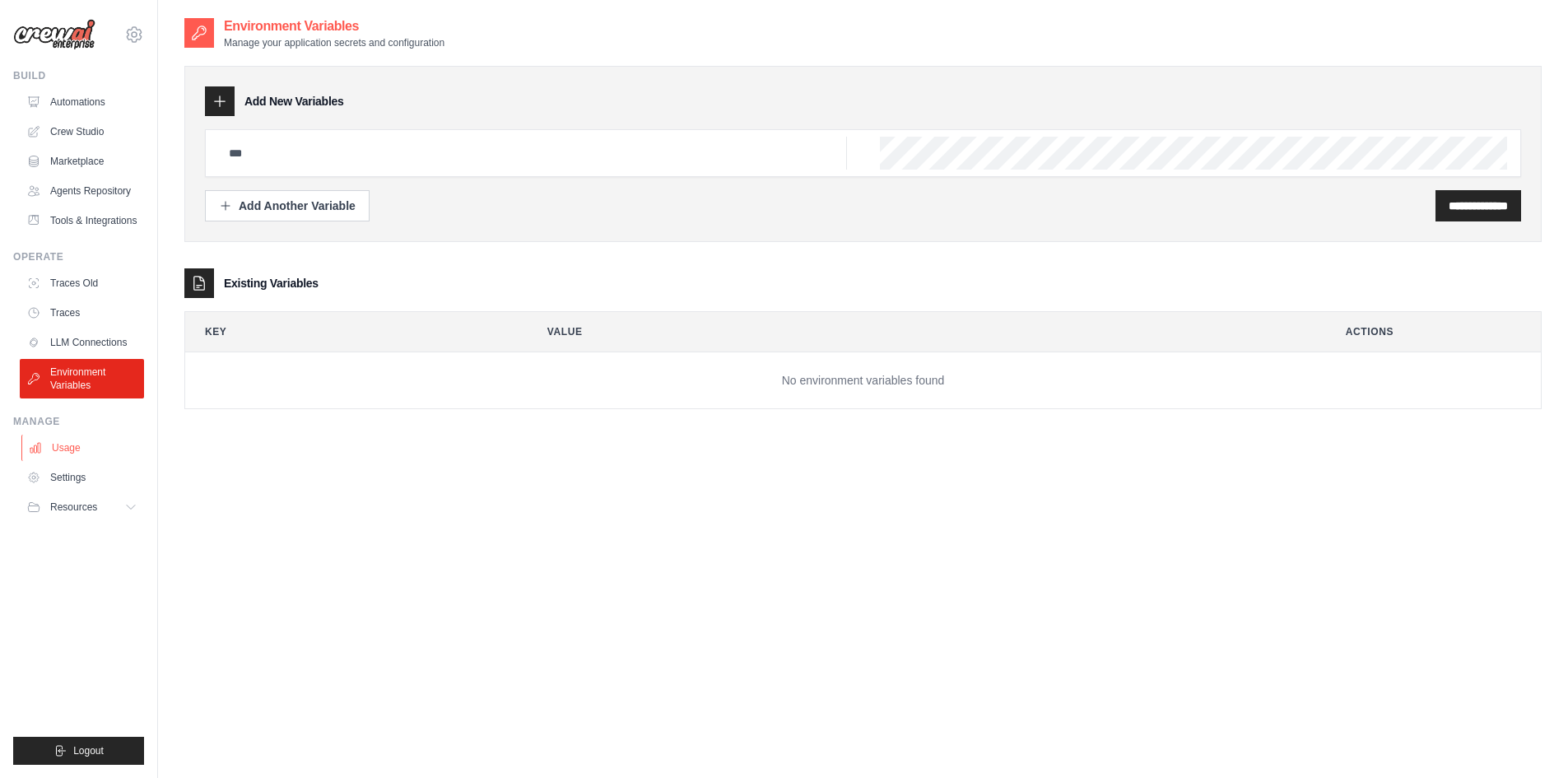
click at [71, 441] on link "Usage" at bounding box center [84, 448] width 124 height 27
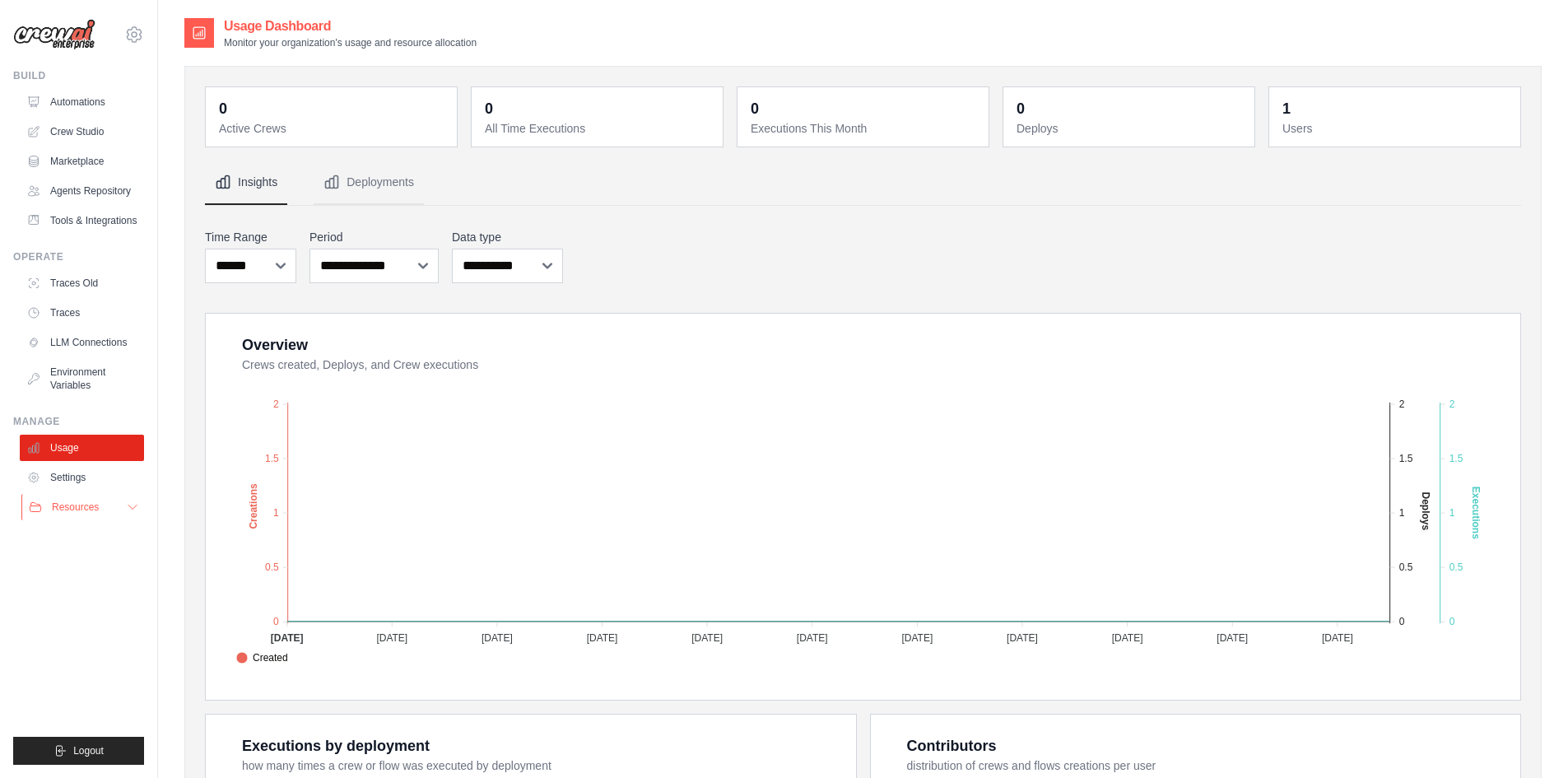
click at [82, 513] on span "Resources" at bounding box center [75, 507] width 47 height 13
click at [125, 512] on button "Resources" at bounding box center [84, 507] width 124 height 27
click at [64, 474] on link "Settings" at bounding box center [84, 478] width 124 height 27
